Goal: Find specific page/section

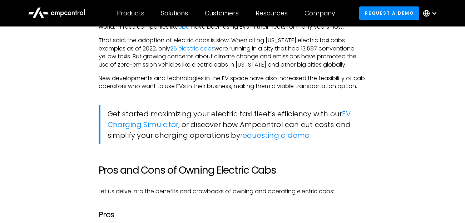
scroll to position [611, 0]
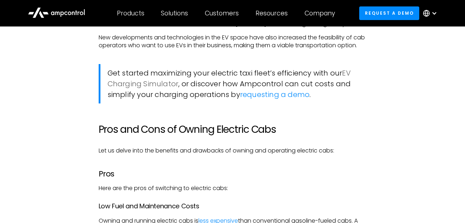
click at [140, 89] on link "EV Charging Simulator" at bounding box center [229, 78] width 243 height 21
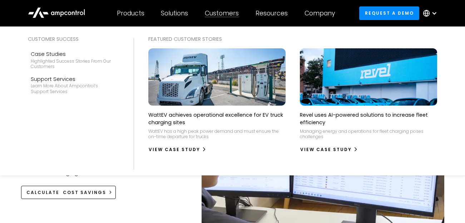
click at [212, 12] on div "Customers" at bounding box center [222, 13] width 34 height 8
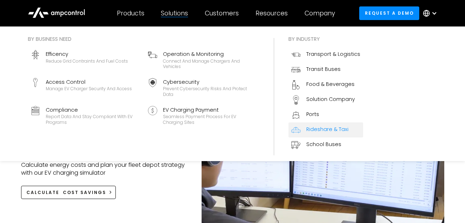
click at [319, 134] on div "Rideshare & Taxi" at bounding box center [327, 129] width 42 height 9
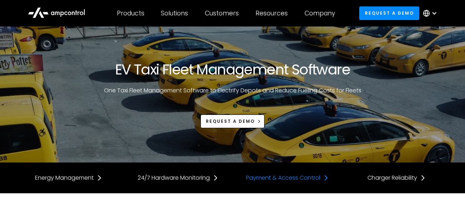
click at [265, 179] on div "Payment & Access Control" at bounding box center [283, 178] width 74 height 8
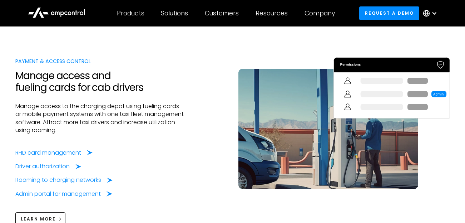
scroll to position [1079, 0]
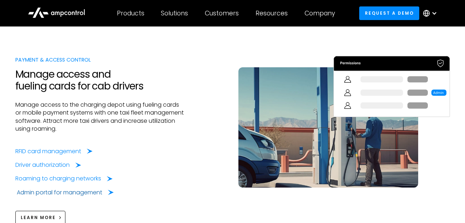
click at [83, 188] on div "Admin portal for management" at bounding box center [59, 192] width 85 height 8
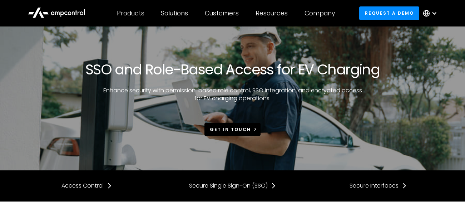
click at [247, 130] on div "Get in touch" at bounding box center [230, 129] width 41 height 6
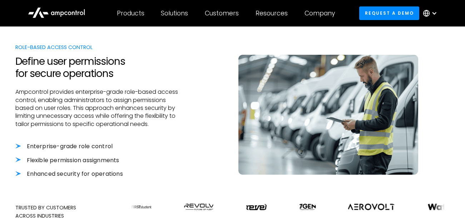
scroll to position [1215, 0]
